Goal: Task Accomplishment & Management: Use online tool/utility

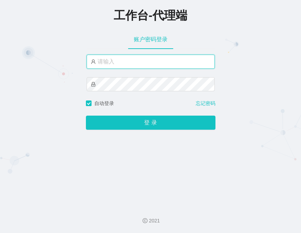
click at [164, 63] on input "text" at bounding box center [151, 62] width 128 height 14
paste input "admin"
type input "admin"
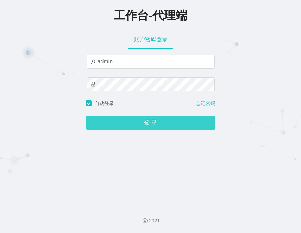
drag, startPoint x: 148, startPoint y: 120, endPoint x: 149, endPoint y: 125, distance: 4.6
click at [148, 120] on button "登 录" at bounding box center [150, 122] width 129 height 14
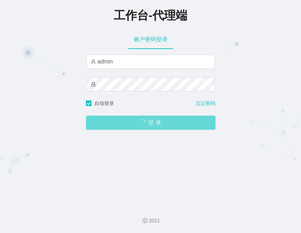
drag, startPoint x: 247, startPoint y: 88, endPoint x: 242, endPoint y: 81, distance: 9.0
click at [247, 88] on div "工作台-代理端 账户密码登录 admin 自动登录 忘记密码 登 录" at bounding box center [150, 100] width 301 height 200
click at [161, 124] on span "登 录" at bounding box center [150, 123] width 129 height 6
click at [250, 43] on div "工作台-代理端 账户密码登录 admin 自动登录 忘记密码 登 录" at bounding box center [150, 100] width 301 height 200
click at [143, 125] on span "登 录" at bounding box center [150, 123] width 129 height 6
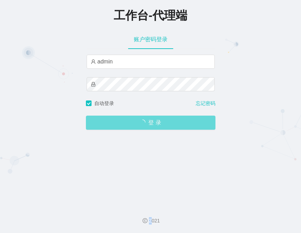
click at [143, 125] on span "登 录" at bounding box center [150, 123] width 129 height 6
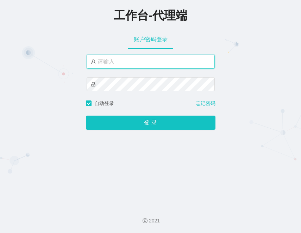
click at [106, 59] on input "text" at bounding box center [151, 62] width 128 height 14
paste input "admin"
type input "admin"
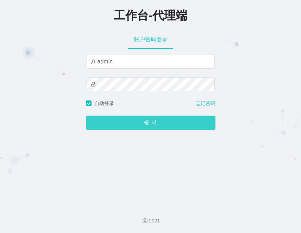
click at [146, 128] on button "登 录" at bounding box center [150, 122] width 129 height 14
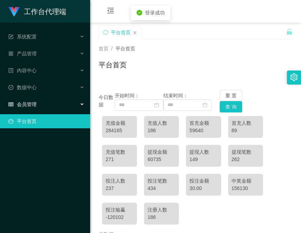
click at [41, 106] on div "会员管理" at bounding box center [45, 104] width 90 height 14
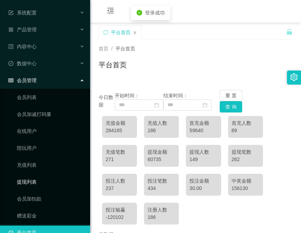
scroll to position [37, 0]
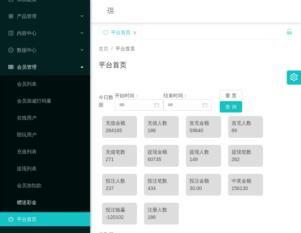
click at [41, 196] on link "赠送彩金" at bounding box center [51, 202] width 68 height 14
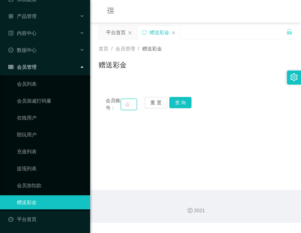
click at [133, 106] on input "text" at bounding box center [129, 103] width 16 height 11
paste input "xiaochun123456"
type input "xiaochun123456"
click at [182, 103] on button "查 询" at bounding box center [180, 102] width 23 height 11
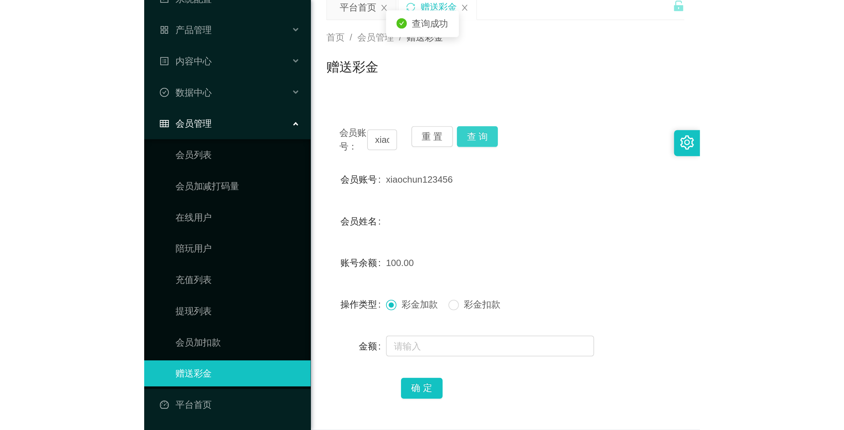
scroll to position [44, 0]
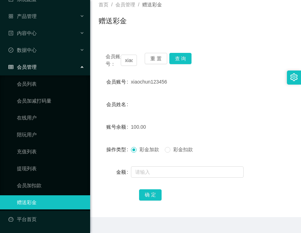
click at [187, 103] on form "会员账号 xiaochun123456 会员姓名 账号余额 100.00 操作类型 彩金加款 彩金扣款 金额 确 定" at bounding box center [195, 138] width 194 height 127
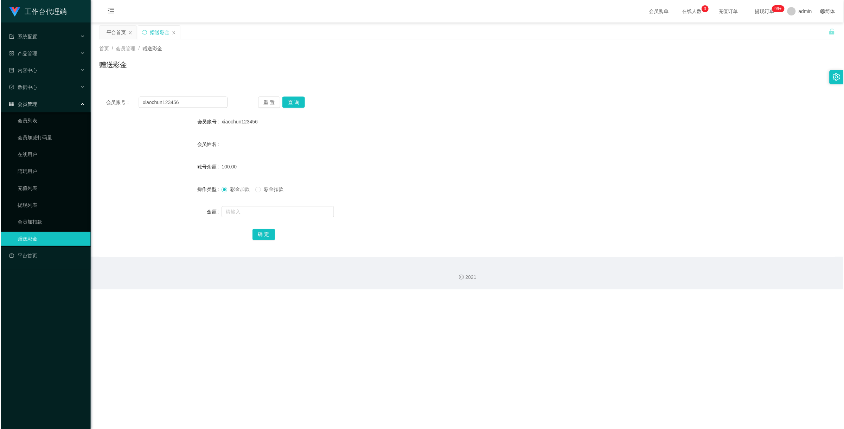
scroll to position [0, 0]
